Goal: Information Seeking & Learning: Learn about a topic

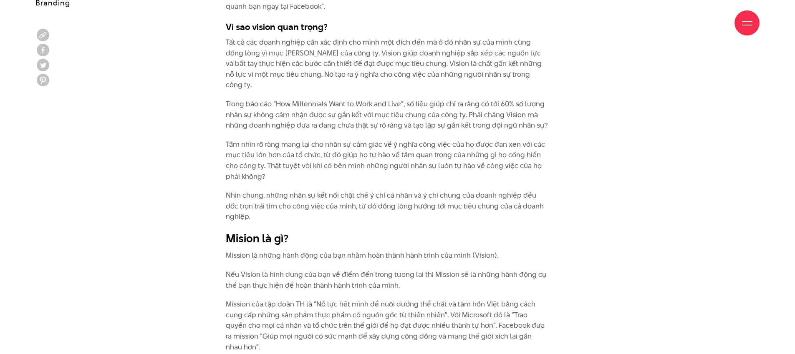
scroll to position [1332, 0]
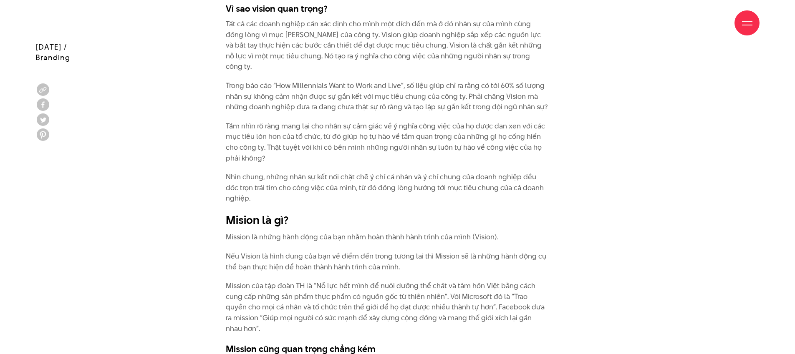
click at [289, 255] on p "Nếu Vision là hình dung của bạn về điểm đến trong tương lai thì Mission sẽ là n…" at bounding box center [387, 261] width 323 height 21
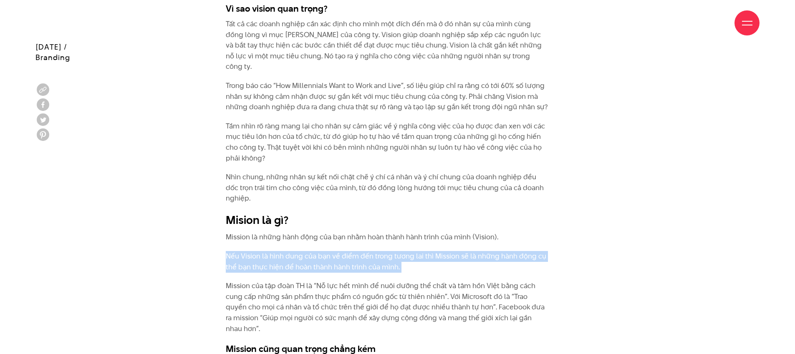
click at [289, 255] on p "Nếu Vision là hình dung của bạn về điểm đến trong tương lai thì Mission sẽ là n…" at bounding box center [387, 261] width 323 height 21
copy div "Nếu Vision là hình dung của bạn về điểm đến trong tương lai thì Mission sẽ là n…"
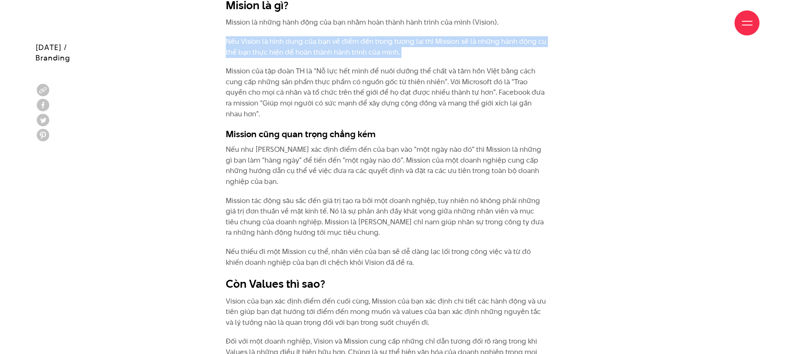
scroll to position [1547, 0]
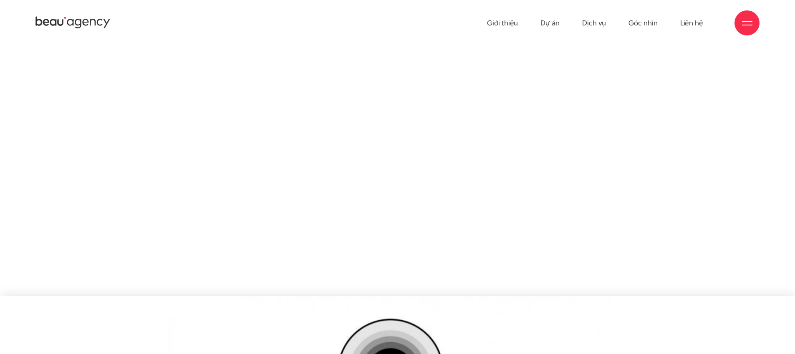
scroll to position [1477, 0]
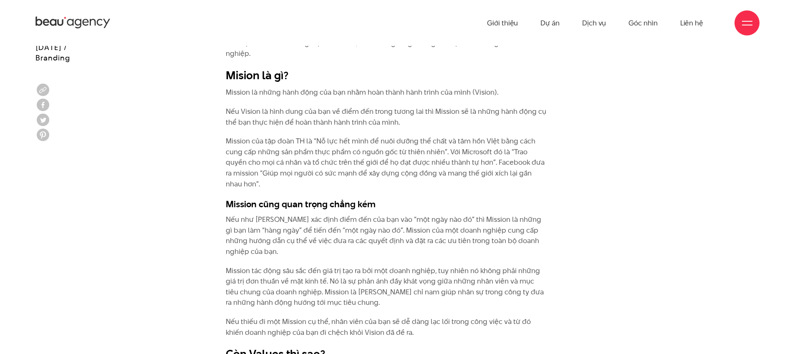
click at [555, 161] on div "Theo một thống kê về nhân sự, thật bất ngờ khi có đến 70% số người trả lời rằng…" at bounding box center [397, 46] width 373 height 1333
